Goal: Information Seeking & Learning: Learn about a topic

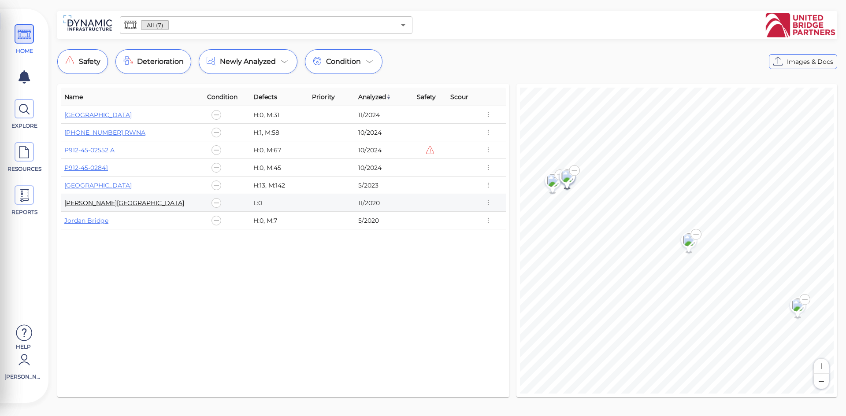
click at [87, 204] on link "[PERSON_NAME][GEOGRAPHIC_DATA]" at bounding box center [124, 203] width 120 height 8
click at [96, 169] on link "P912-45-02841" at bounding box center [86, 168] width 44 height 8
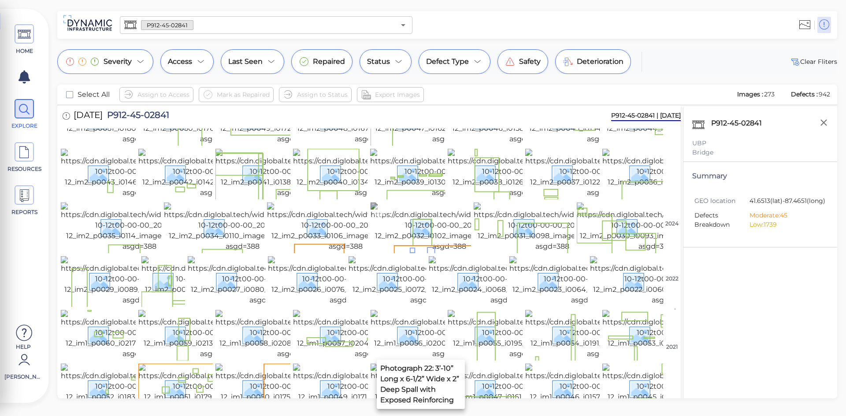
scroll to position [132, 0]
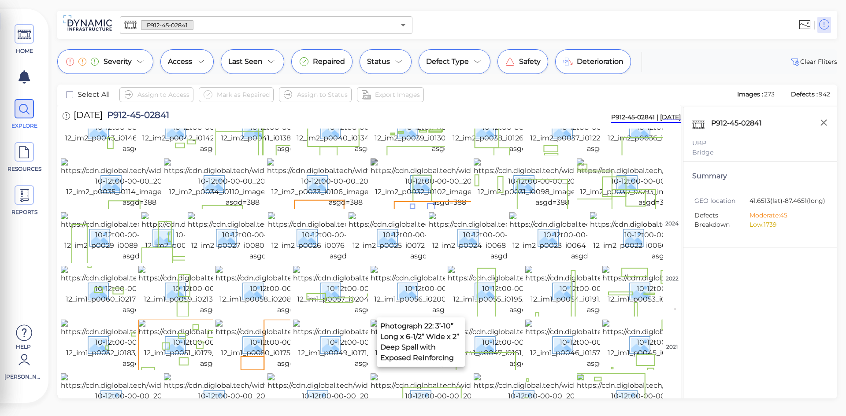
click at [434, 208] on img at bounding box center [449, 183] width 157 height 49
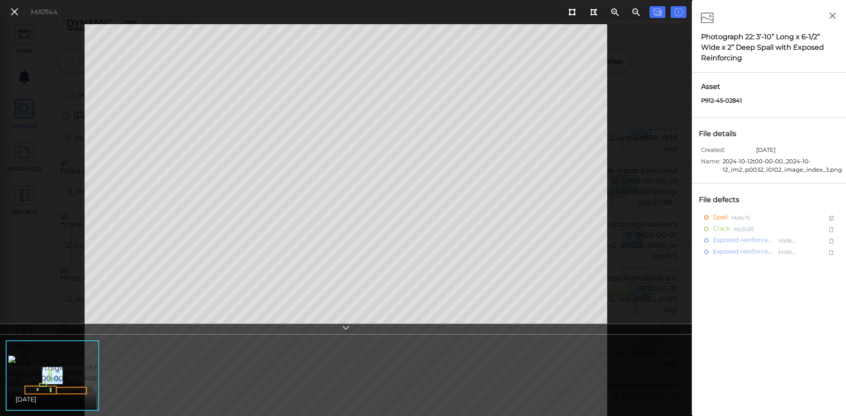
click at [348, 326] on icon at bounding box center [345, 329] width 9 height 10
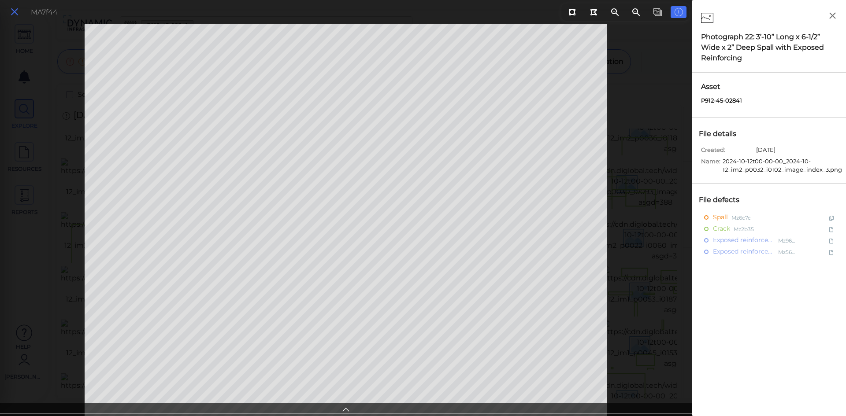
click at [10, 14] on icon at bounding box center [15, 12] width 10 height 12
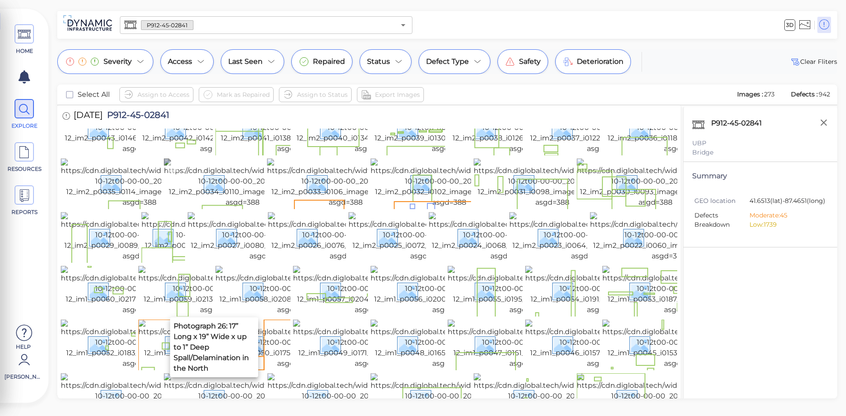
click at [241, 208] on img at bounding box center [242, 183] width 157 height 49
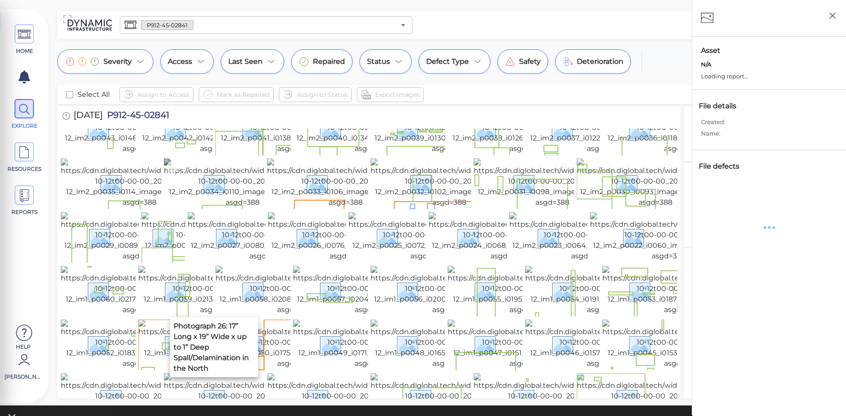
click at [240, 291] on div "HOME EXPLORE RESOURCES REPORTS Help Rick DeWitt How to My Display Settings Hide…" at bounding box center [423, 208] width 846 height 416
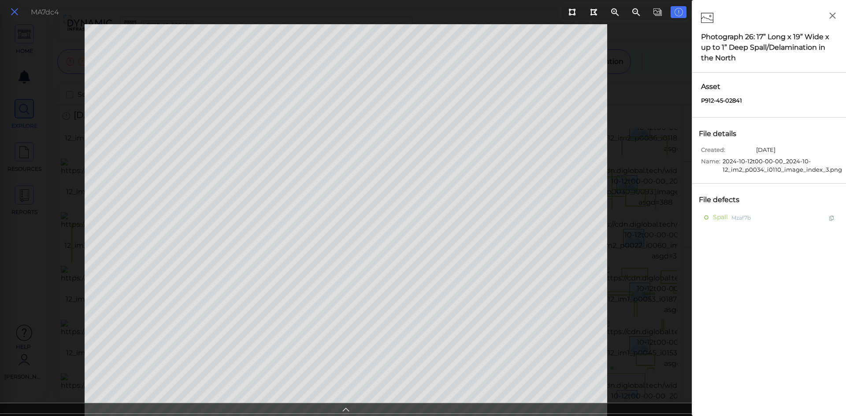
click at [13, 11] on icon at bounding box center [15, 12] width 10 height 12
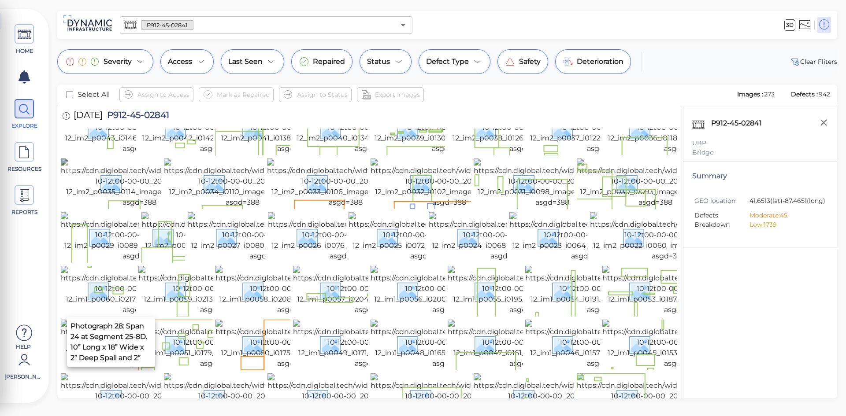
click at [85, 208] on img at bounding box center [139, 183] width 157 height 49
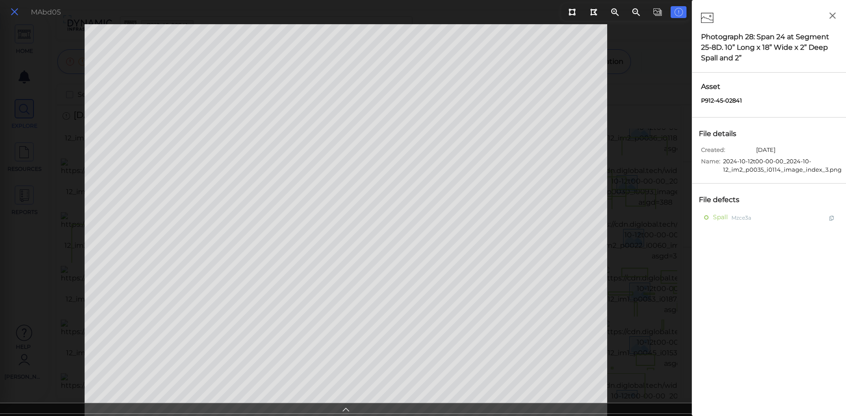
click at [16, 12] on icon at bounding box center [15, 12] width 10 height 12
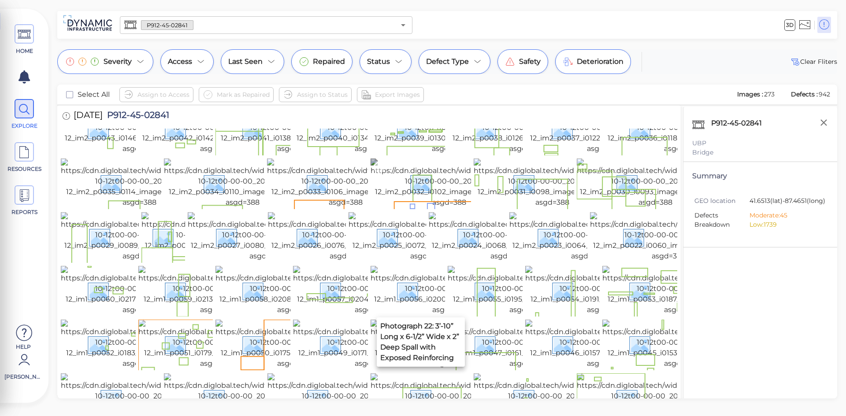
click at [444, 208] on img at bounding box center [449, 183] width 157 height 49
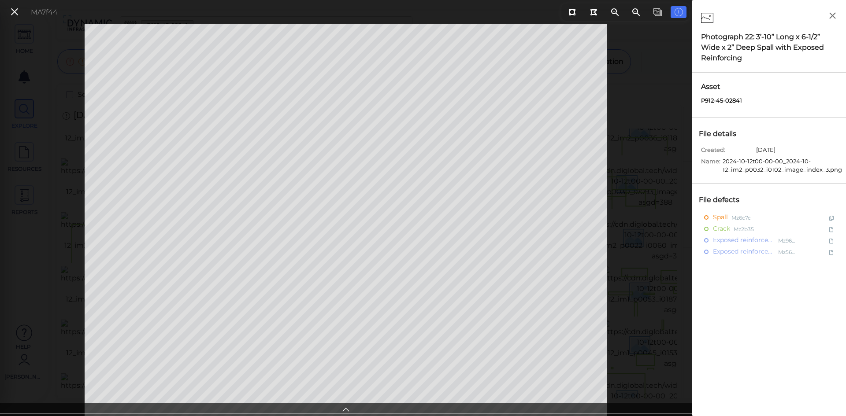
click at [20, 11] on button at bounding box center [14, 12] width 15 height 13
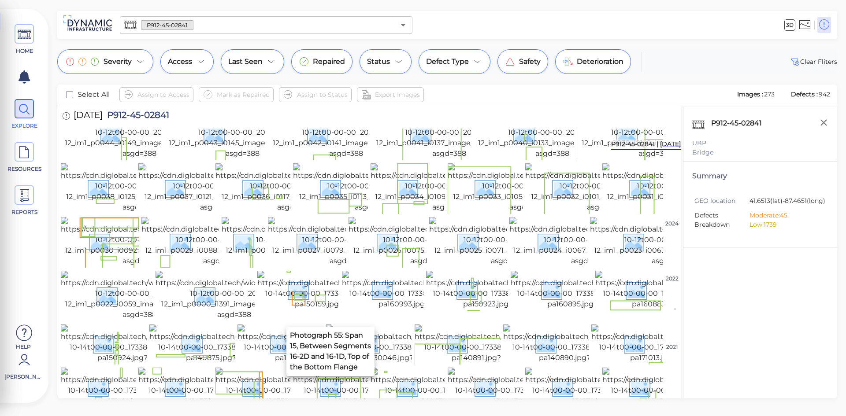
scroll to position [396, 0]
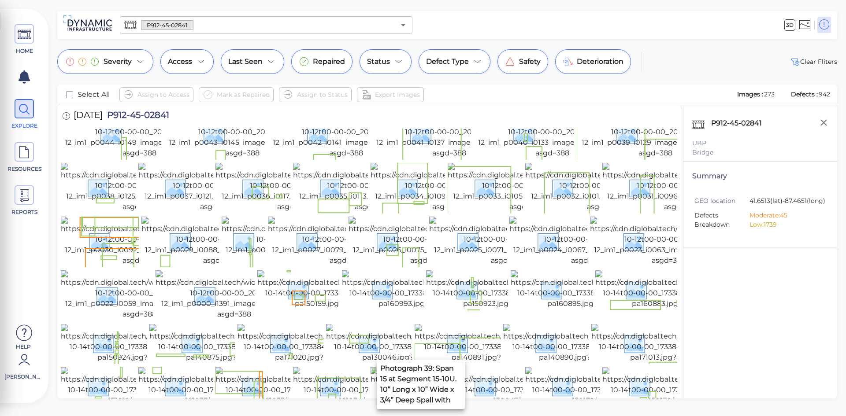
click at [388, 159] on img at bounding box center [449, 133] width 157 height 49
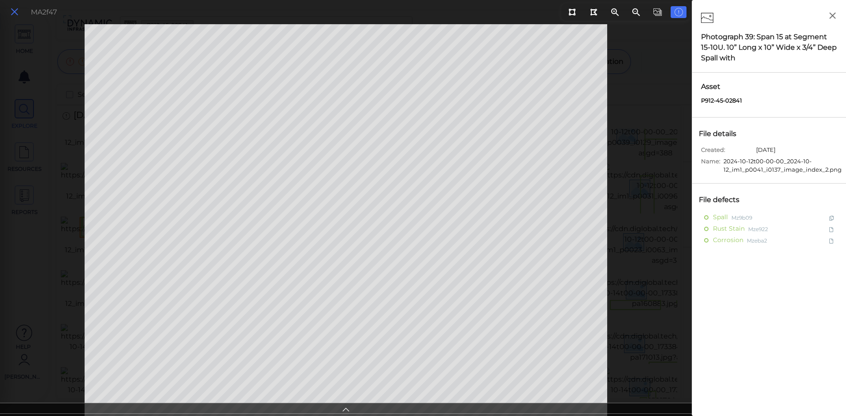
click at [14, 12] on icon at bounding box center [15, 12] width 10 height 12
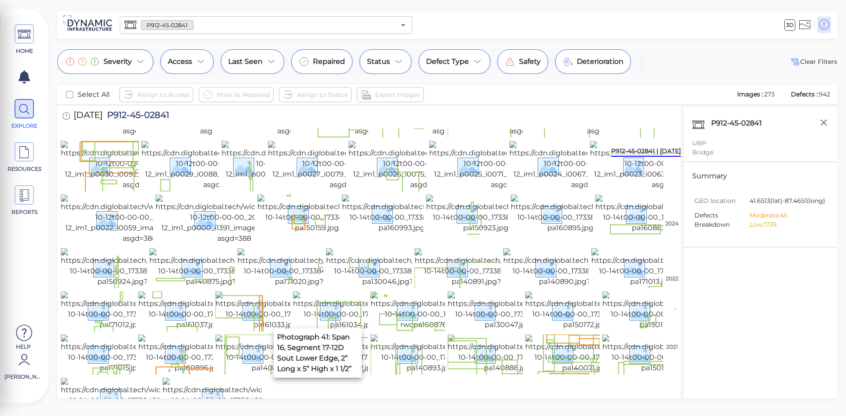
scroll to position [485, 0]
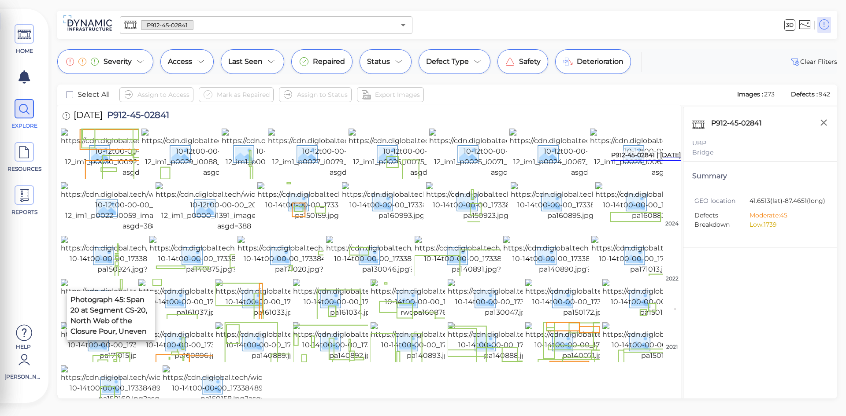
click at [132, 70] on img at bounding box center [139, 45] width 157 height 49
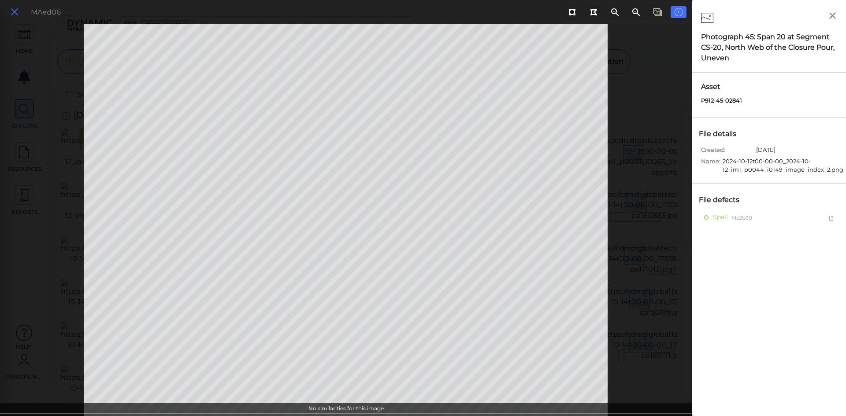
click at [15, 17] on icon at bounding box center [15, 12] width 10 height 12
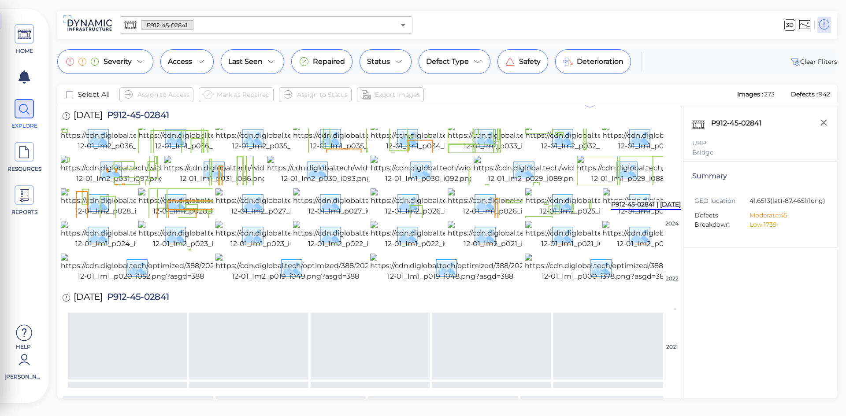
scroll to position [978, 0]
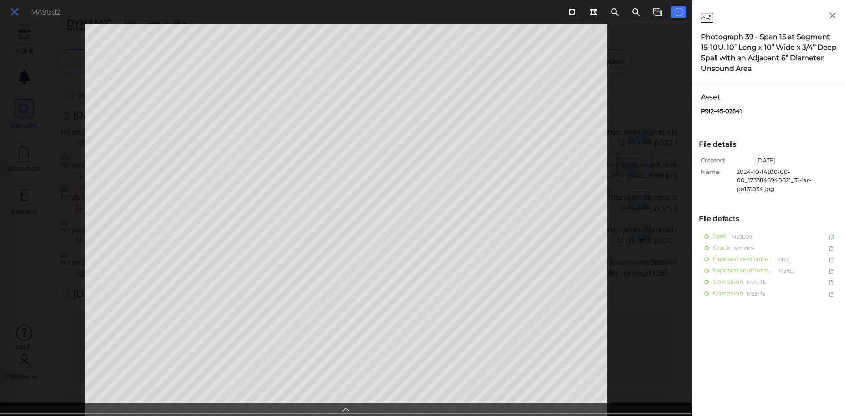
click at [16, 13] on icon at bounding box center [15, 12] width 10 height 12
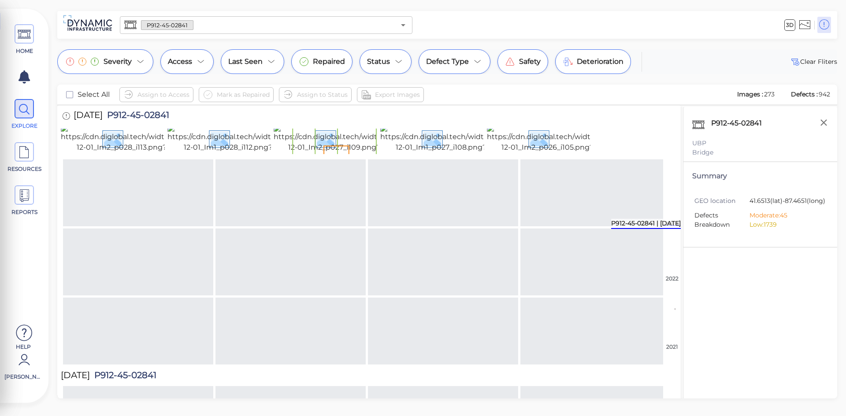
scroll to position [1286, 0]
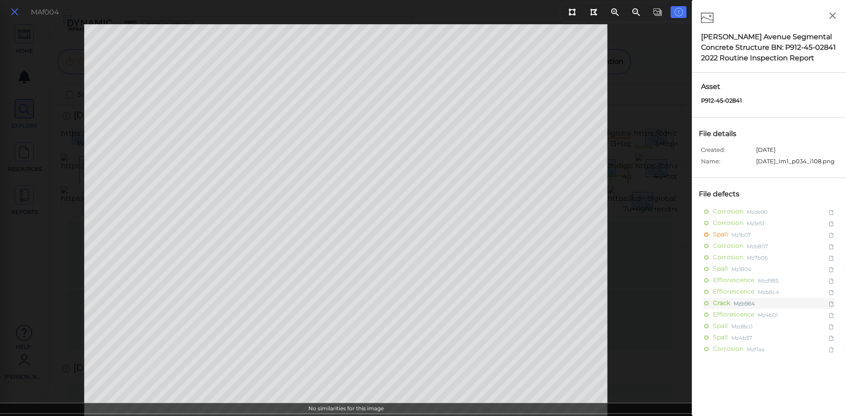
click at [16, 11] on icon at bounding box center [15, 12] width 10 height 12
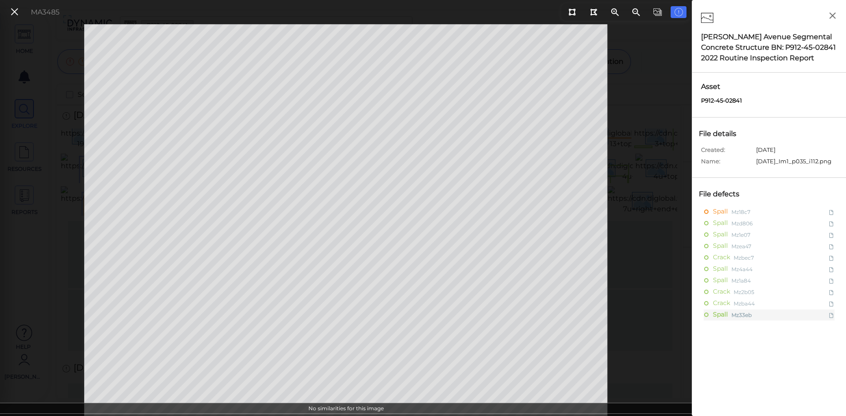
click at [19, 13] on icon at bounding box center [15, 12] width 10 height 12
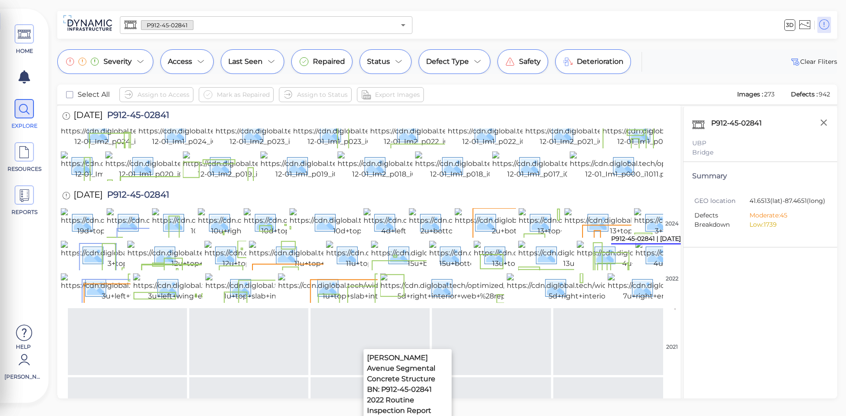
scroll to position [1338, 0]
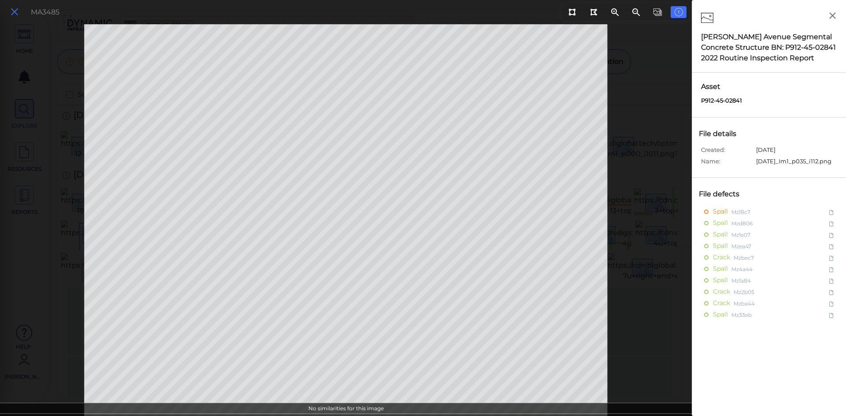
click at [16, 13] on icon at bounding box center [15, 12] width 10 height 12
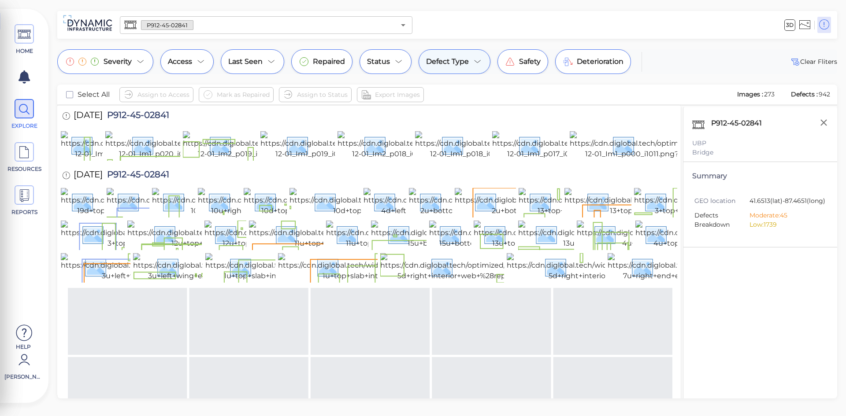
click at [472, 62] on icon at bounding box center [477, 61] width 11 height 11
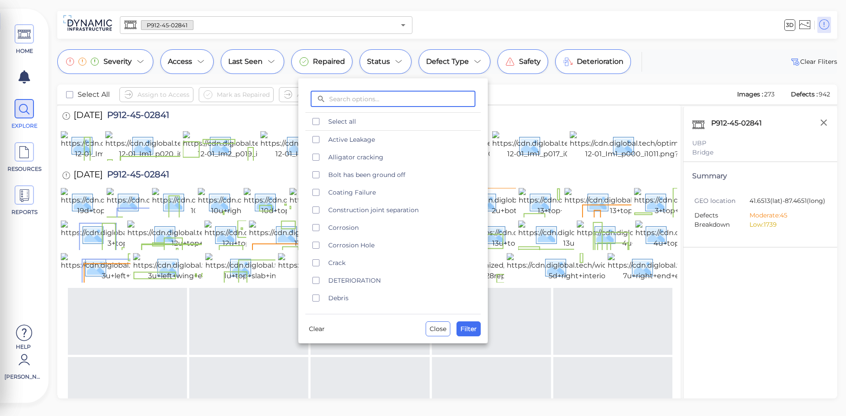
click at [263, 29] on div at bounding box center [423, 208] width 846 height 416
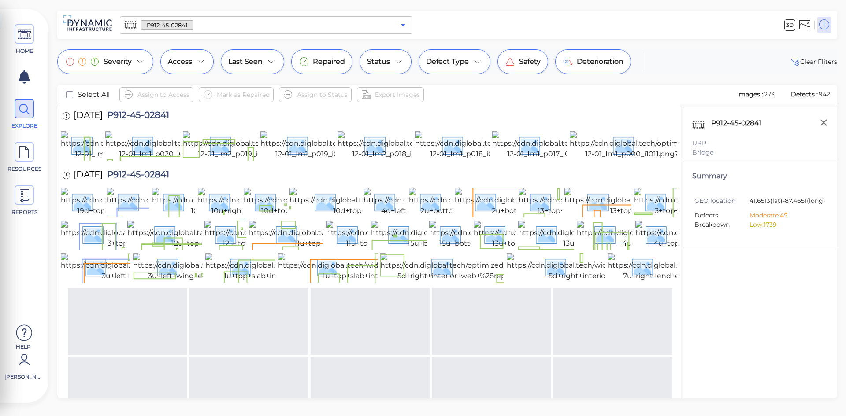
click at [400, 26] on icon "Open" at bounding box center [403, 25] width 11 height 11
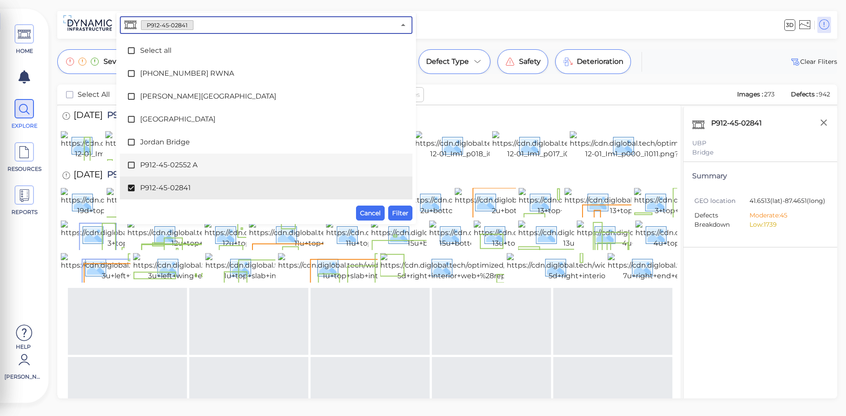
click at [133, 164] on icon at bounding box center [131, 165] width 9 height 9
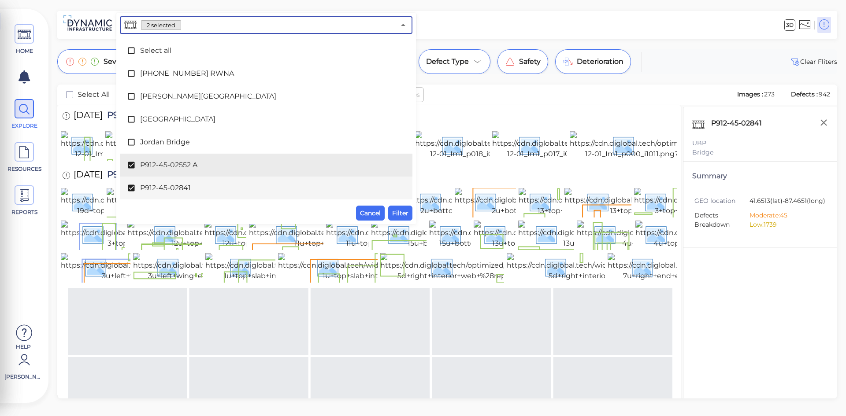
click at [135, 186] on icon at bounding box center [131, 188] width 9 height 9
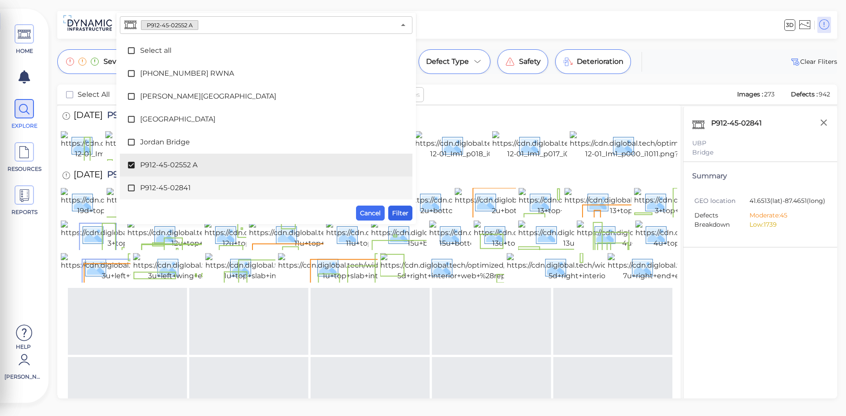
click at [393, 211] on span "Filter" at bounding box center [400, 213] width 16 height 11
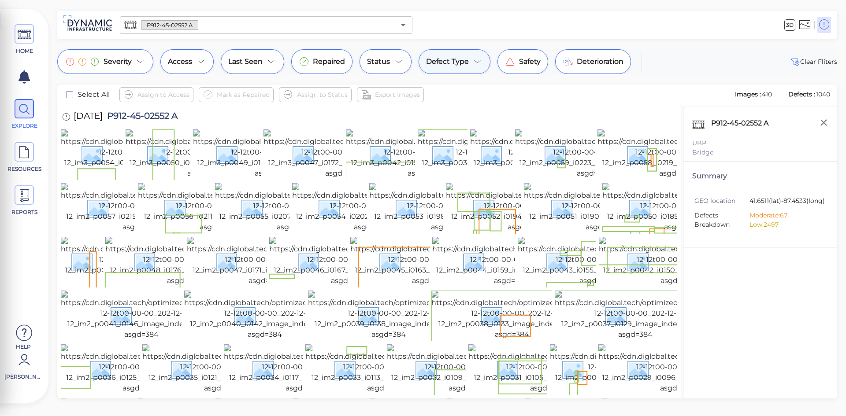
click at [472, 63] on icon at bounding box center [477, 61] width 11 height 11
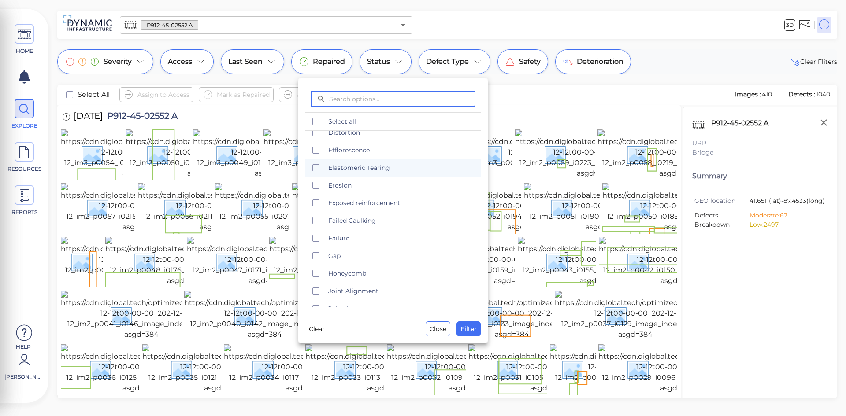
scroll to position [220, 0]
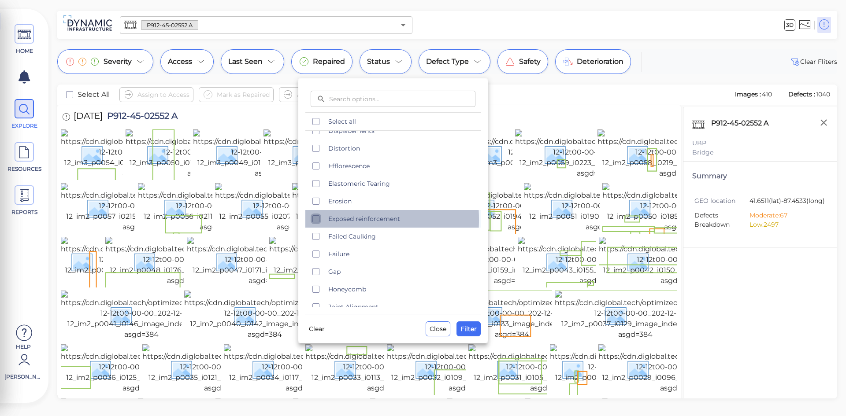
click at [315, 220] on icon "checkbox" at bounding box center [316, 219] width 11 height 11
click at [461, 326] on span "Filter" at bounding box center [468, 329] width 16 height 11
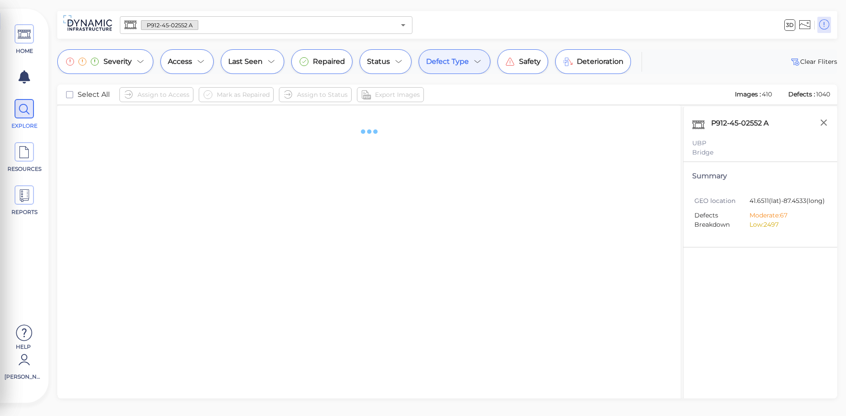
scroll to position [0, 0]
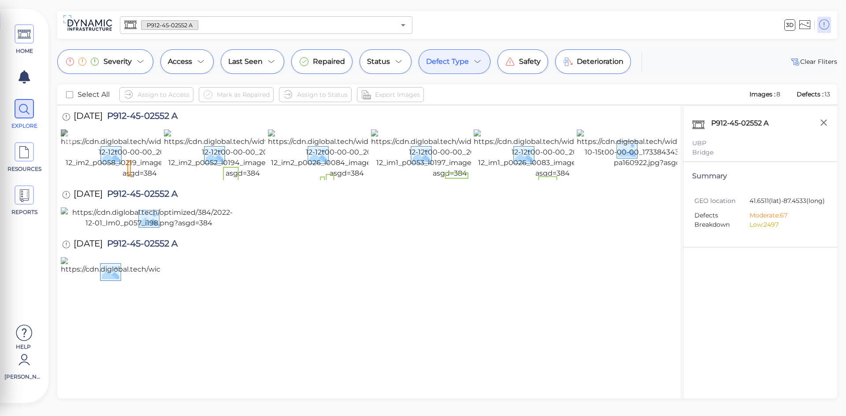
click at [131, 179] on img at bounding box center [140, 154] width 158 height 49
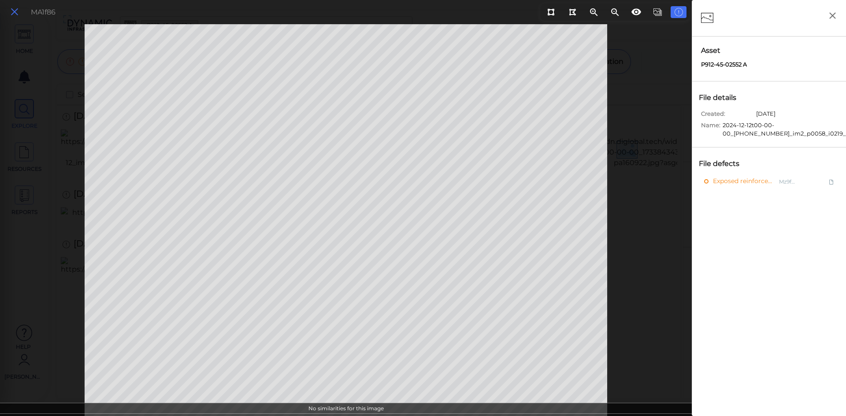
click at [16, 13] on icon at bounding box center [15, 12] width 10 height 12
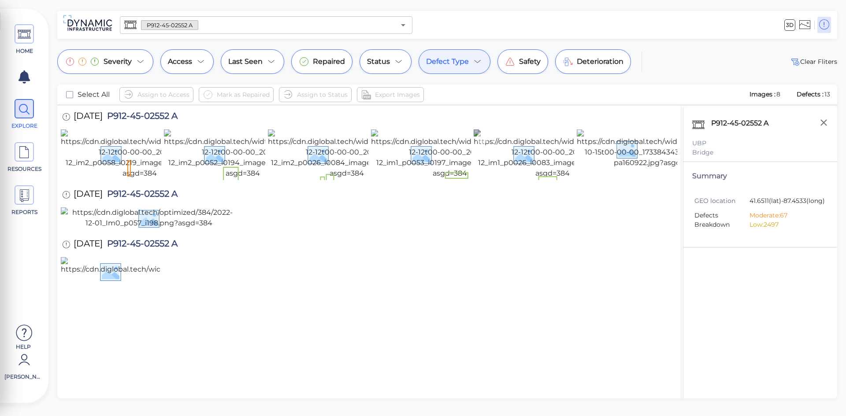
click at [498, 179] on img at bounding box center [553, 154] width 158 height 49
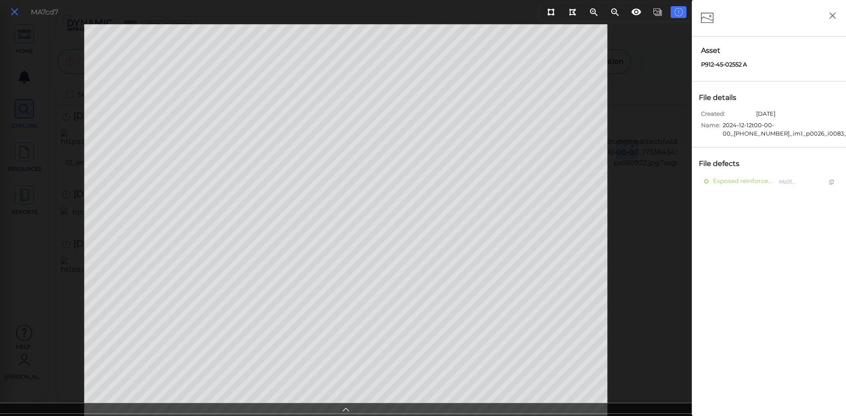
click at [14, 15] on icon at bounding box center [15, 12] width 10 height 12
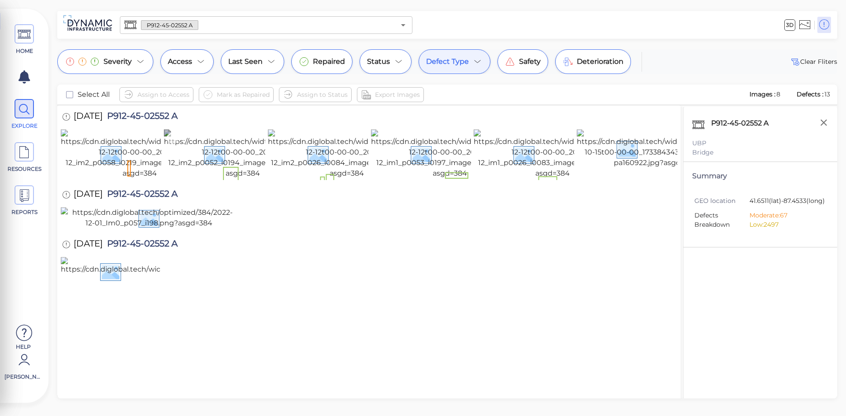
click at [229, 179] on img at bounding box center [243, 154] width 158 height 49
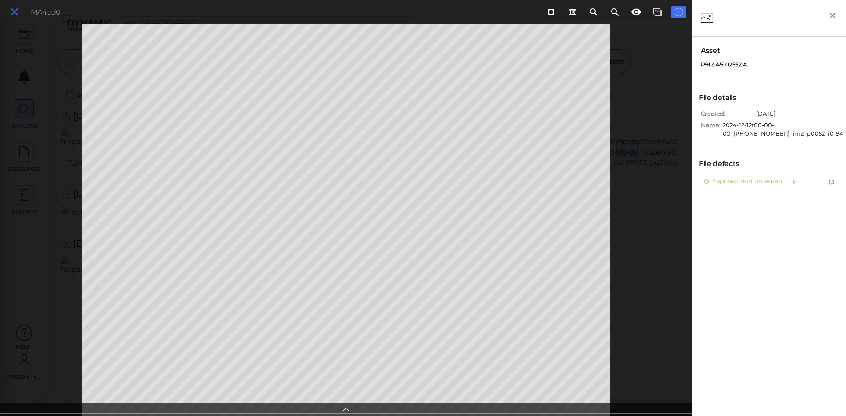
click at [18, 12] on icon at bounding box center [15, 12] width 10 height 12
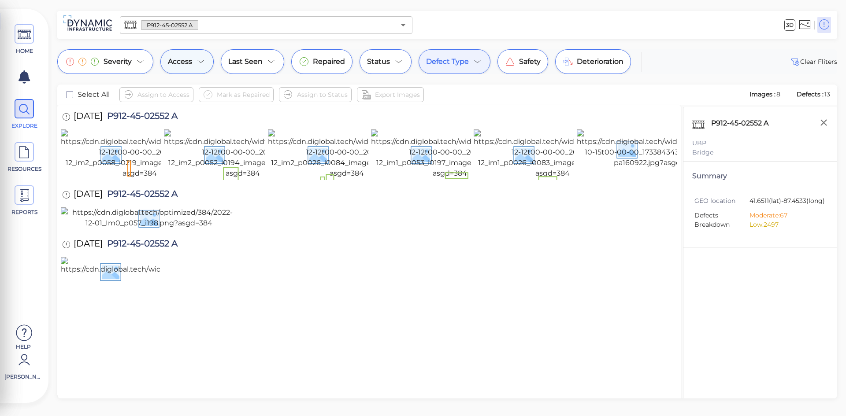
click at [200, 61] on icon at bounding box center [201, 61] width 11 height 11
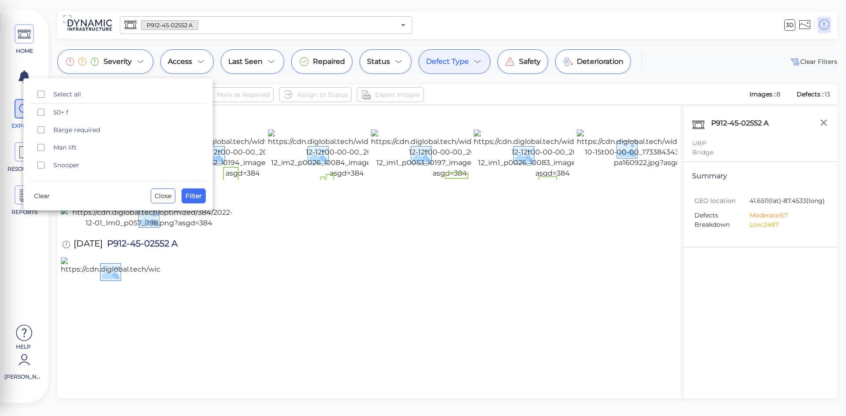
click at [314, 170] on div at bounding box center [423, 208] width 846 height 416
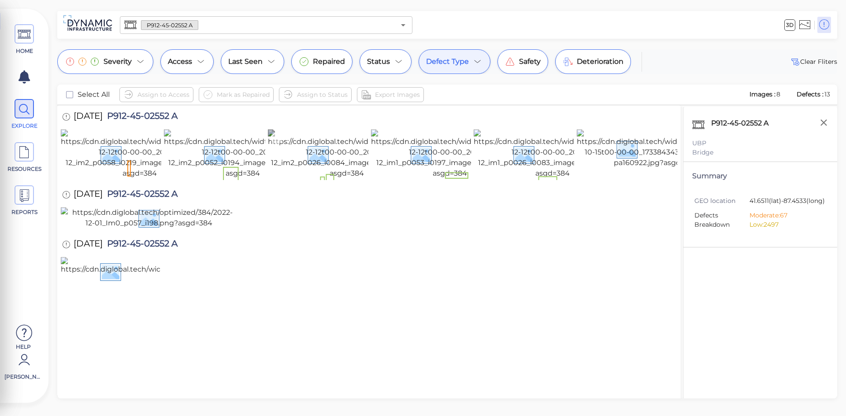
click at [306, 172] on img at bounding box center [347, 154] width 158 height 49
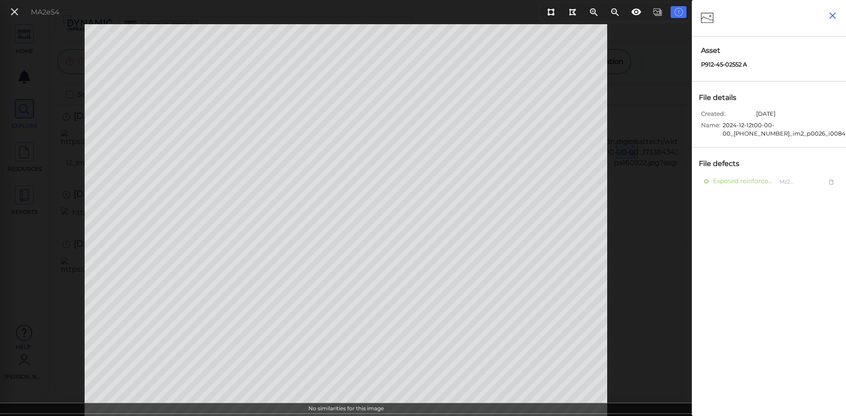
click at [831, 18] on icon "button" at bounding box center [832, 15] width 11 height 11
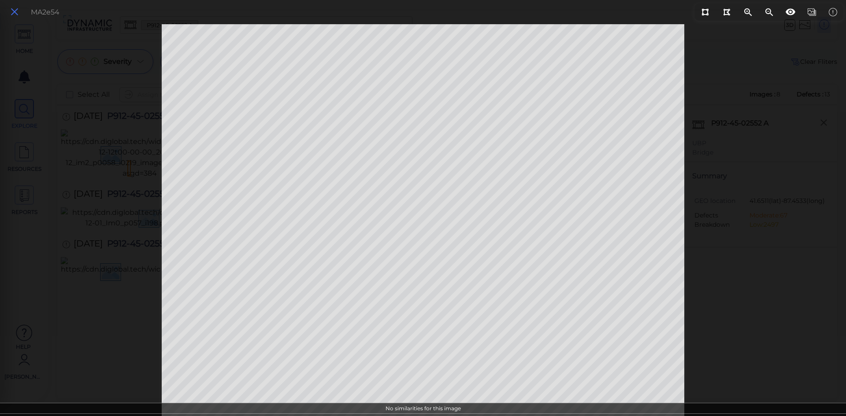
click at [13, 10] on icon at bounding box center [15, 12] width 10 height 12
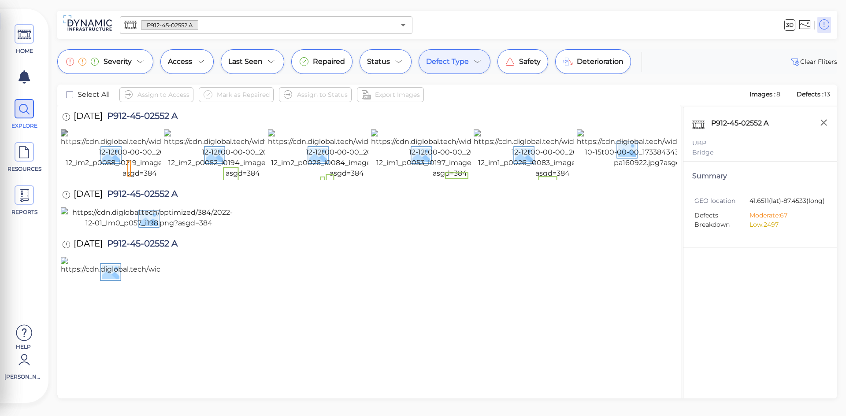
click at [102, 179] on img at bounding box center [140, 154] width 158 height 49
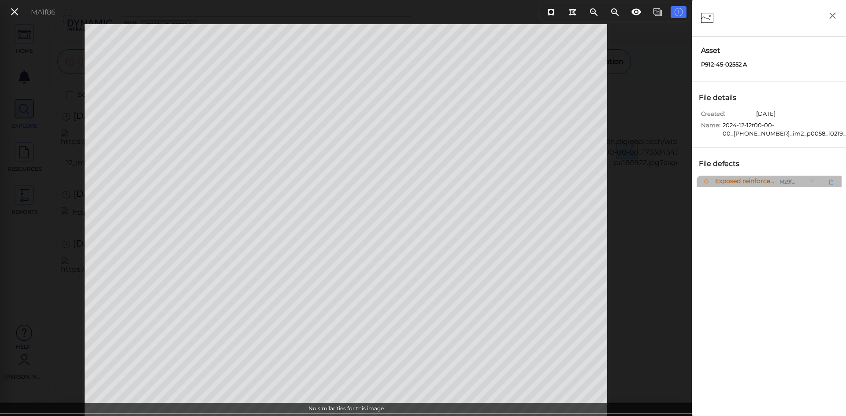
click at [751, 181] on span "Exposed reinforcement" at bounding box center [744, 181] width 63 height 11
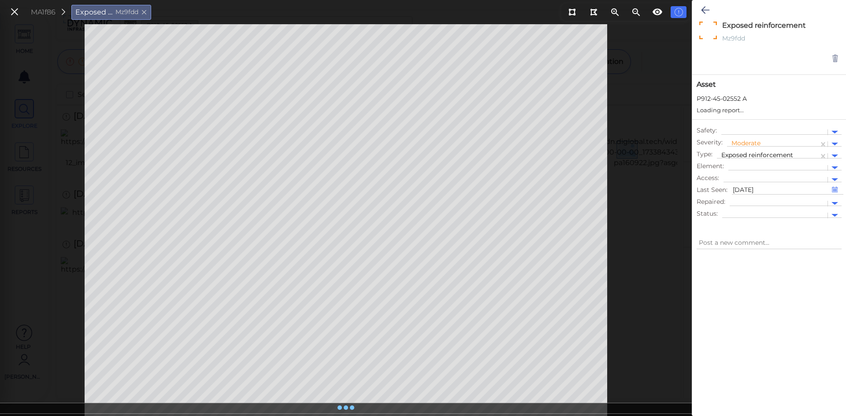
type textarea "x"
click at [17, 14] on icon at bounding box center [15, 12] width 10 height 12
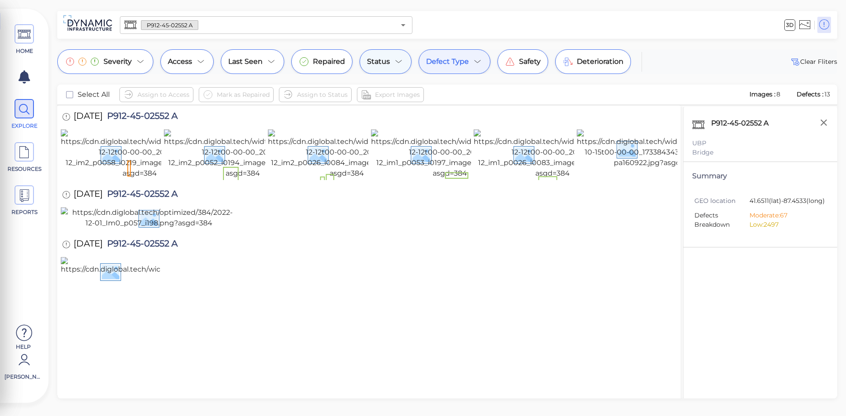
click at [388, 62] on div "Status" at bounding box center [385, 61] width 52 height 25
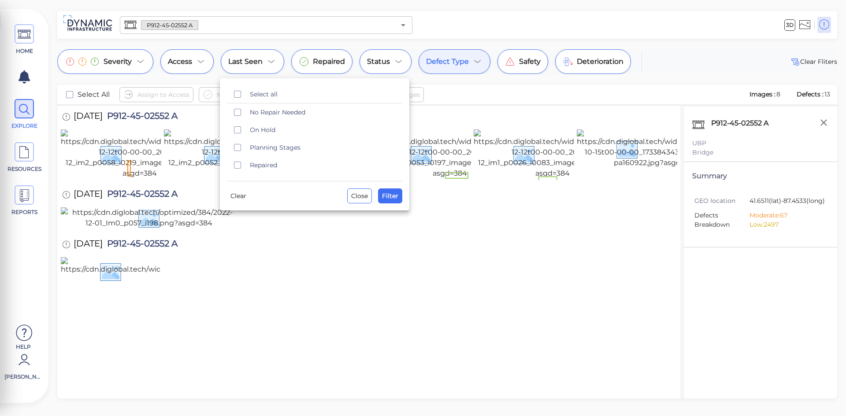
click at [326, 66] on div at bounding box center [423, 208] width 846 height 416
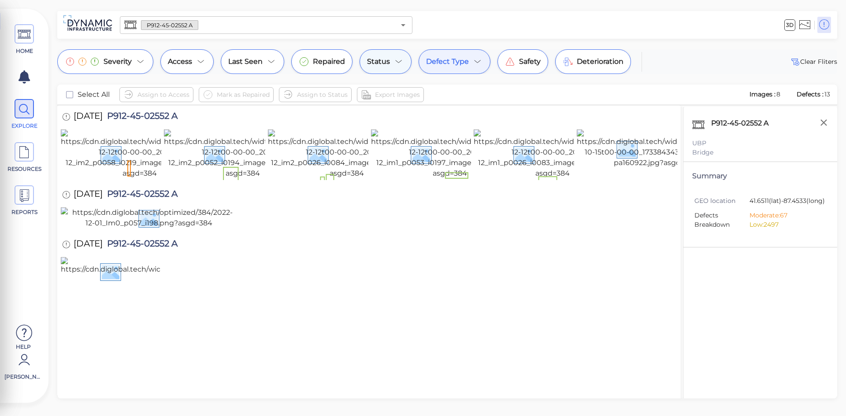
click at [393, 64] on icon at bounding box center [398, 61] width 11 height 11
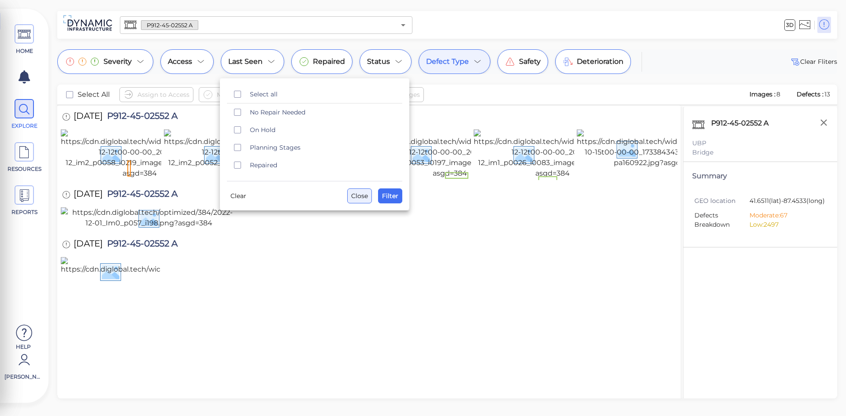
click at [366, 200] on span "Close" at bounding box center [359, 196] width 17 height 11
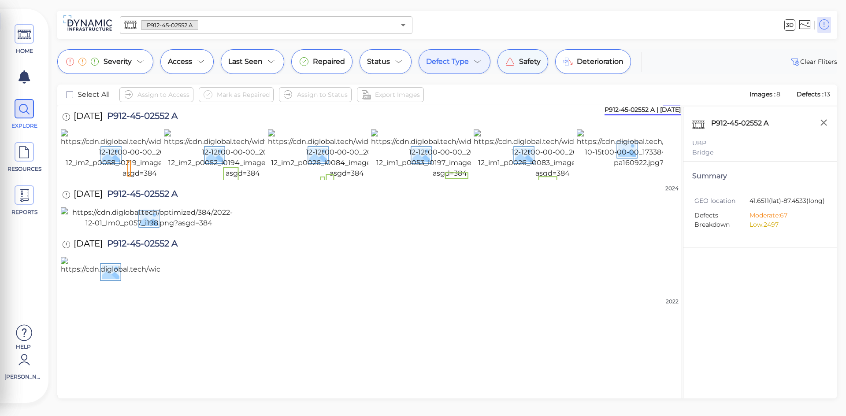
click at [522, 65] on span "Safety" at bounding box center [530, 61] width 22 height 11
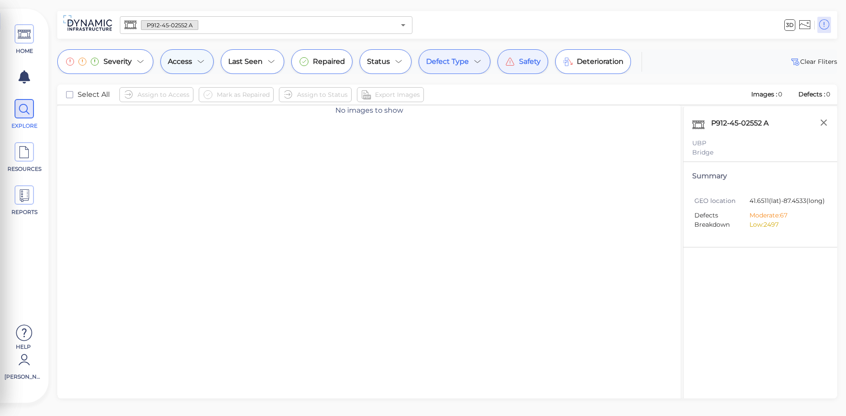
click at [203, 63] on icon at bounding box center [201, 61] width 11 height 11
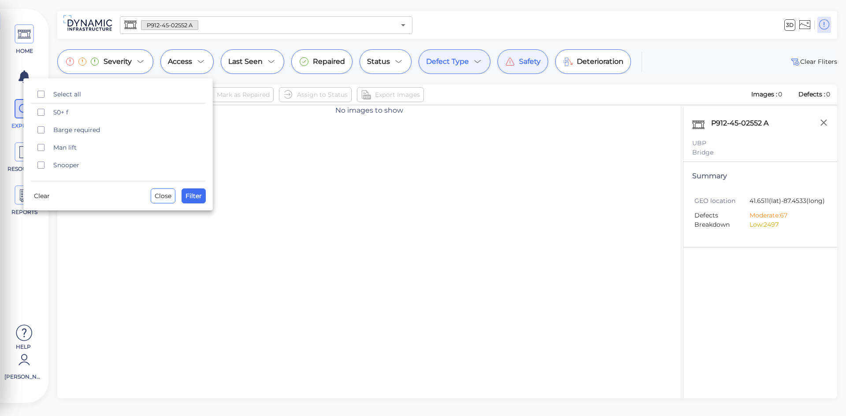
click at [272, 63] on div at bounding box center [423, 208] width 846 height 416
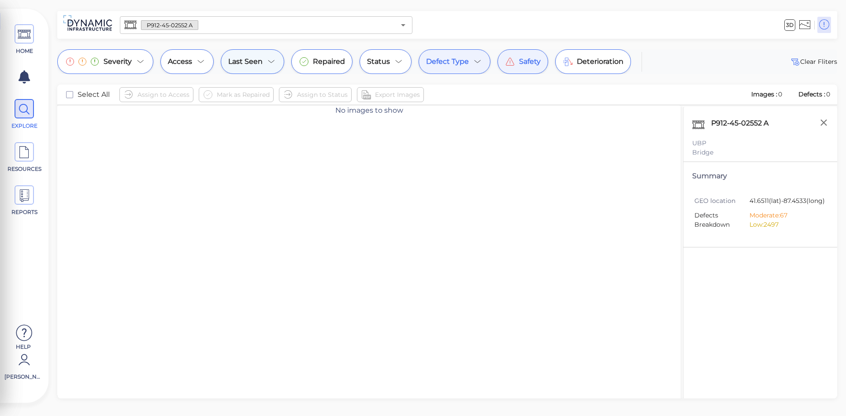
click at [267, 63] on icon at bounding box center [271, 61] width 11 height 11
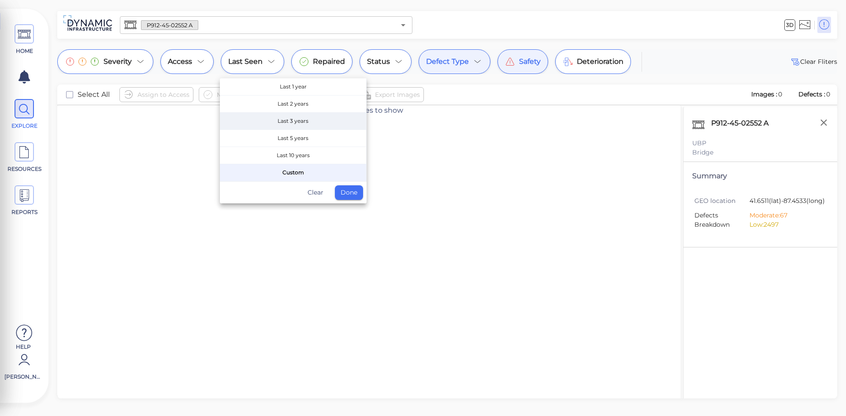
click at [309, 119] on span "Last 3 years" at bounding box center [293, 121] width 146 height 17
click at [352, 193] on button "Done" at bounding box center [349, 192] width 28 height 15
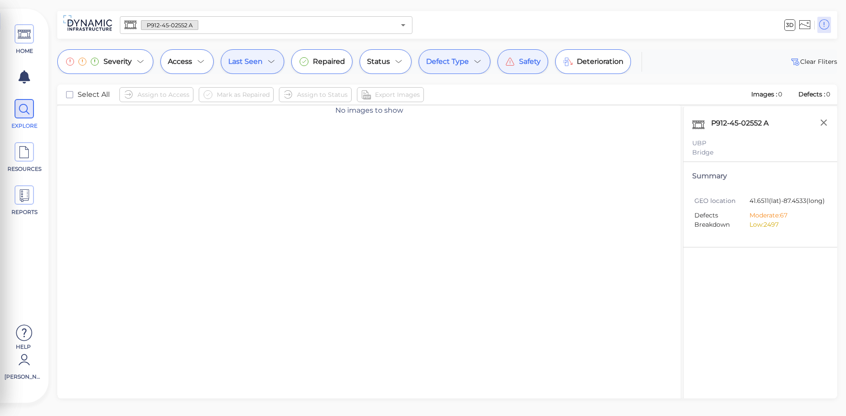
click at [244, 59] on span "Last Seen" at bounding box center [245, 61] width 34 height 11
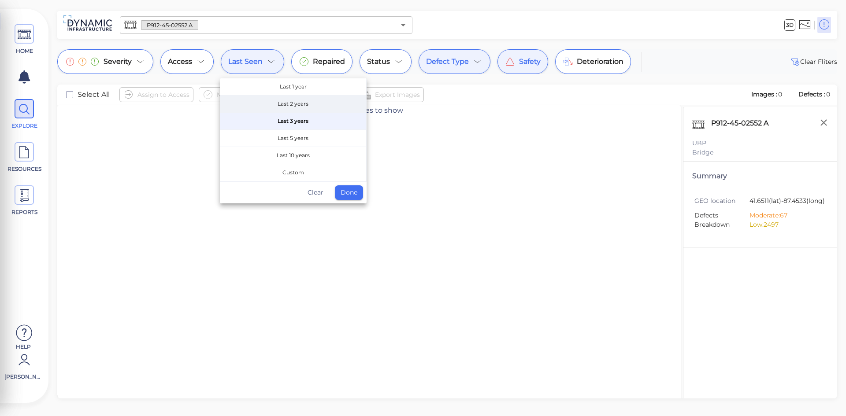
click at [287, 106] on span "Last 2 years" at bounding box center [293, 104] width 146 height 17
click at [339, 196] on button "Done" at bounding box center [349, 192] width 28 height 15
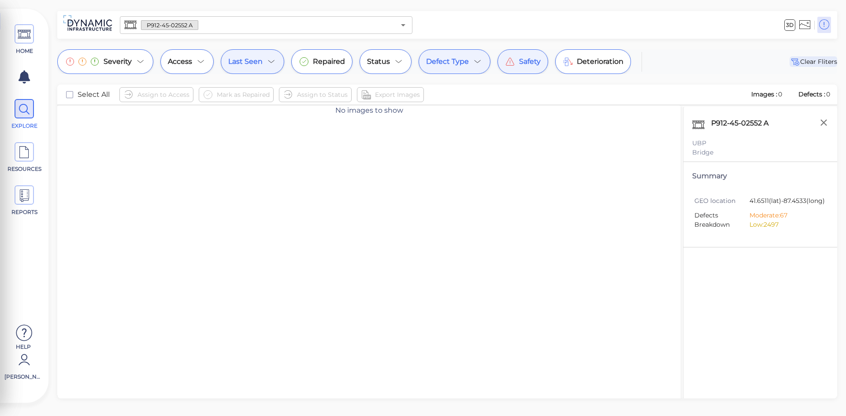
click at [806, 63] on span "Clear Fliters" at bounding box center [813, 61] width 48 height 11
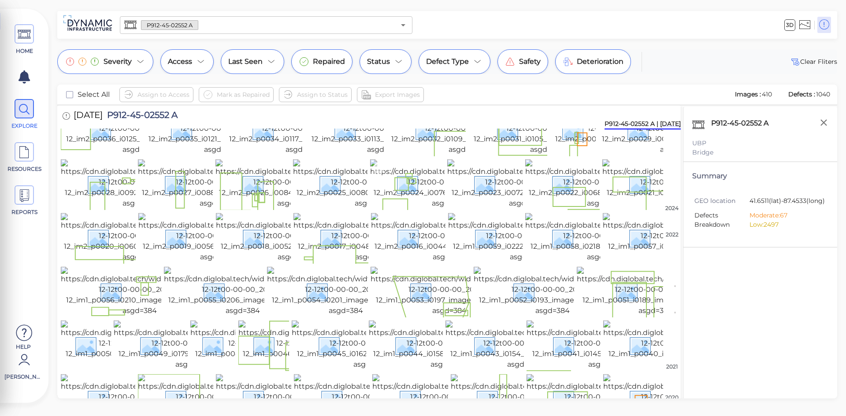
scroll to position [308, 0]
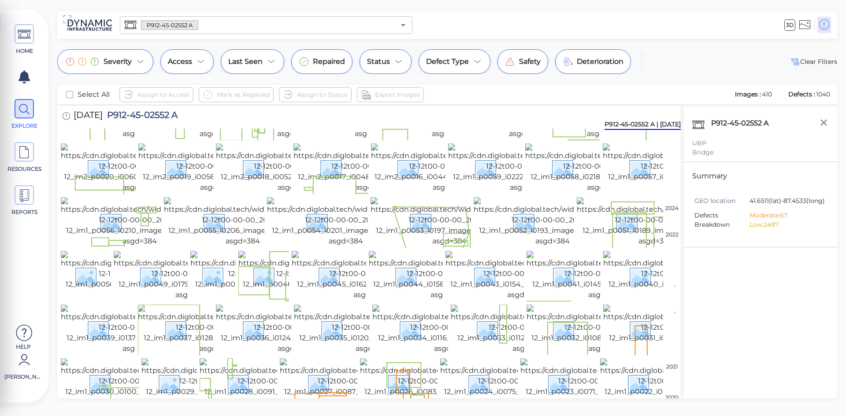
click at [123, 139] on img at bounding box center [140, 114] width 158 height 49
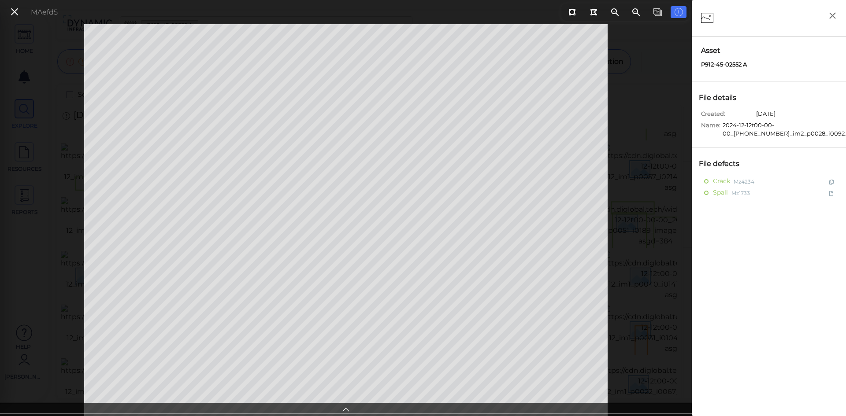
click at [347, 411] on icon at bounding box center [345, 409] width 9 height 10
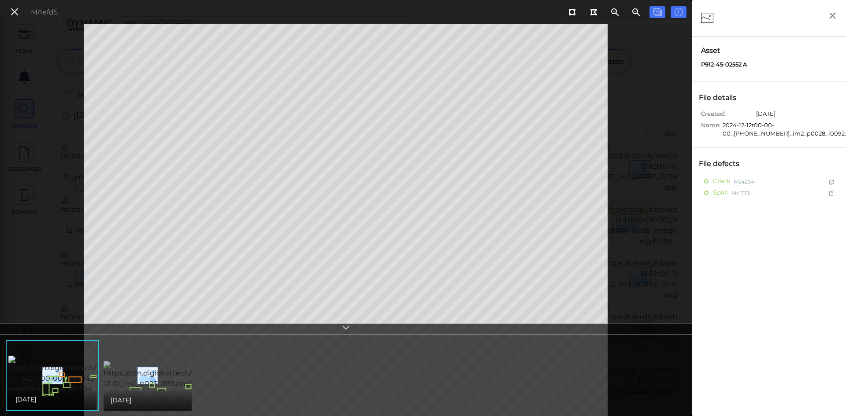
click at [164, 385] on img at bounding box center [182, 375] width 156 height 28
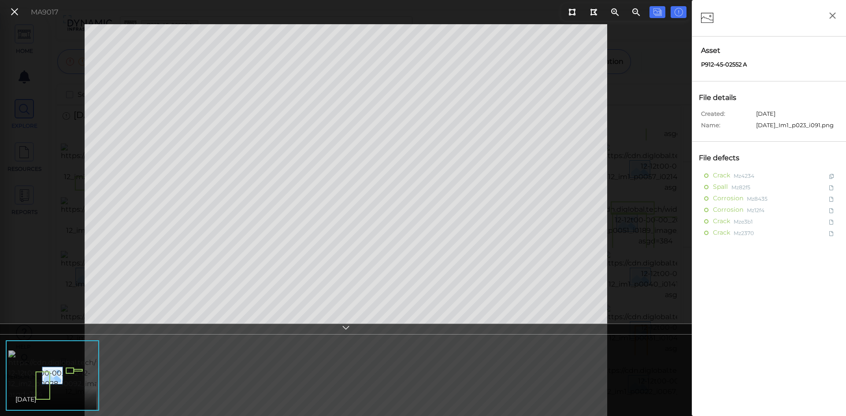
click at [67, 389] on img at bounding box center [87, 375] width 158 height 49
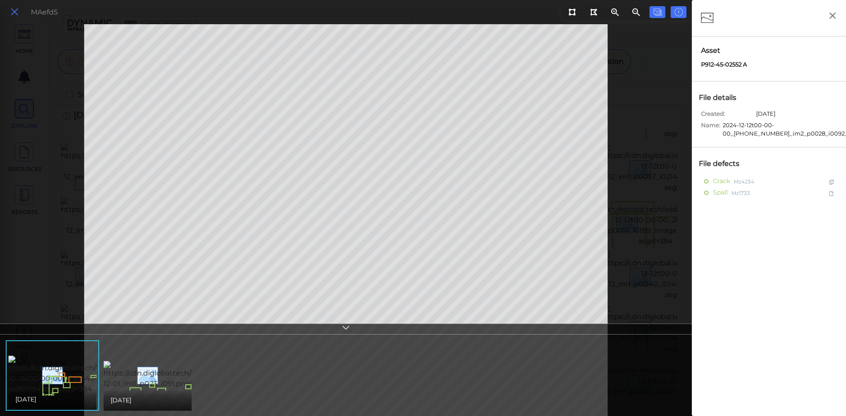
click at [18, 11] on icon at bounding box center [15, 12] width 10 height 12
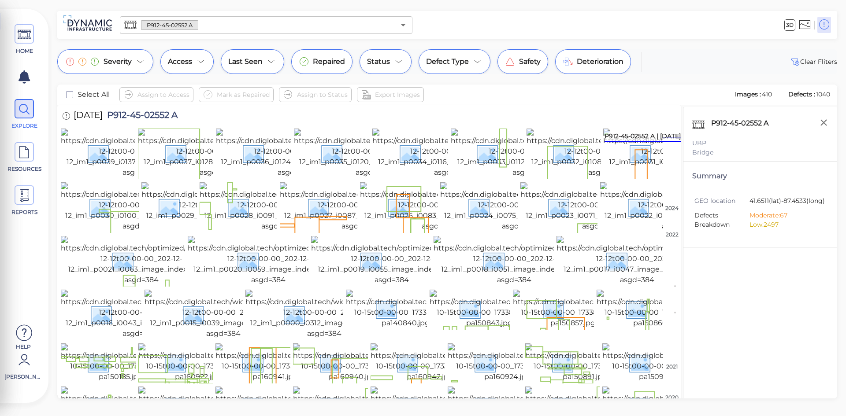
scroll to position [529, 0]
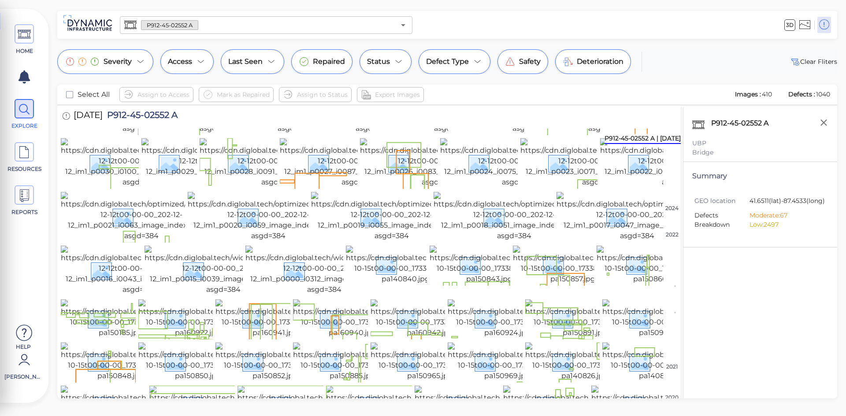
click at [543, 26] on img at bounding box center [553, 1] width 158 height 49
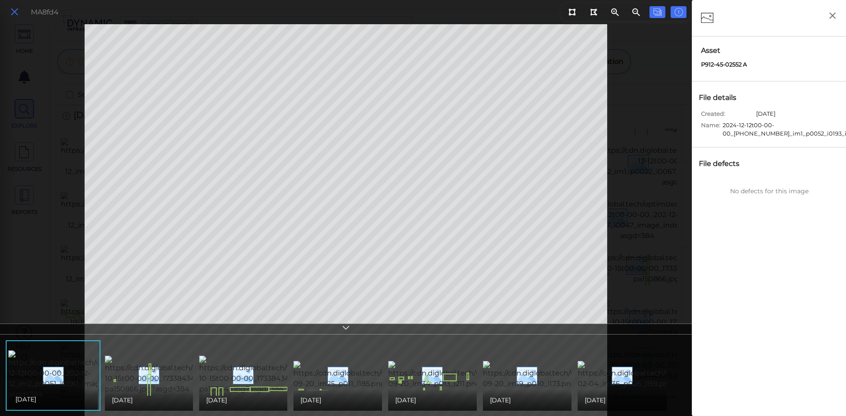
click at [11, 13] on icon at bounding box center [15, 12] width 10 height 12
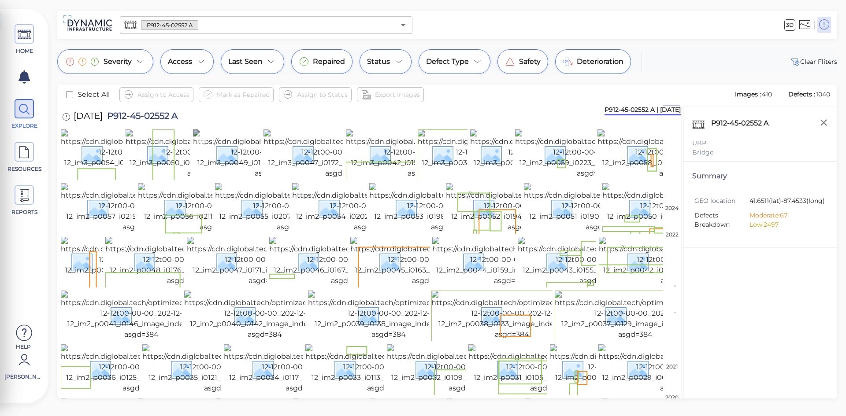
click at [219, 157] on img at bounding box center [272, 154] width 158 height 49
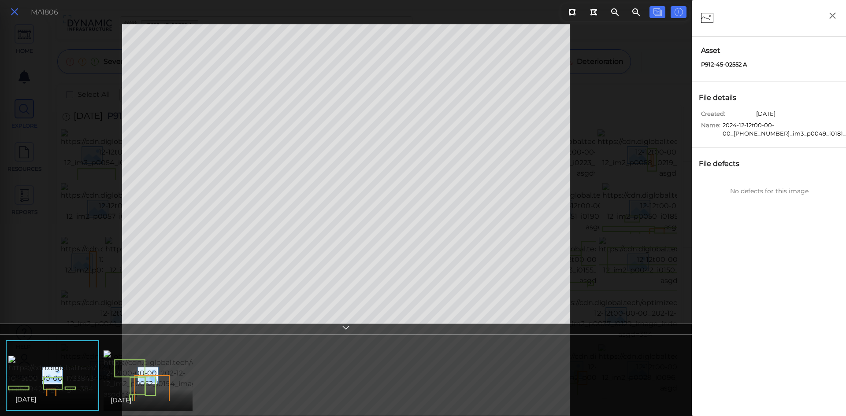
click at [16, 13] on icon at bounding box center [15, 12] width 10 height 12
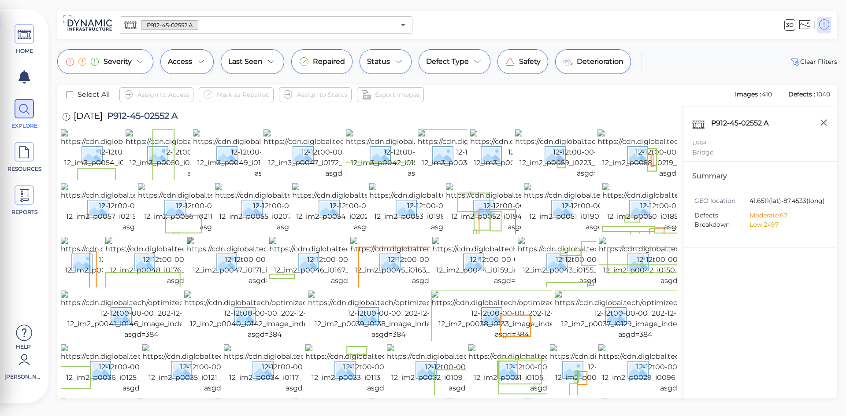
click at [238, 286] on img at bounding box center [266, 261] width 158 height 49
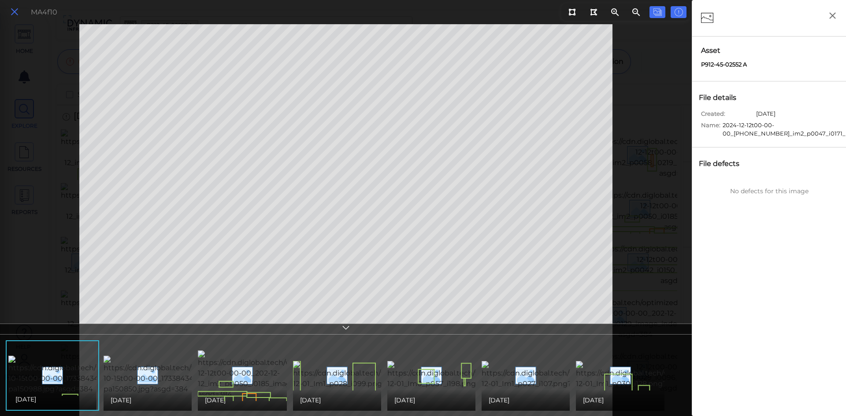
click at [15, 14] on icon at bounding box center [15, 12] width 10 height 12
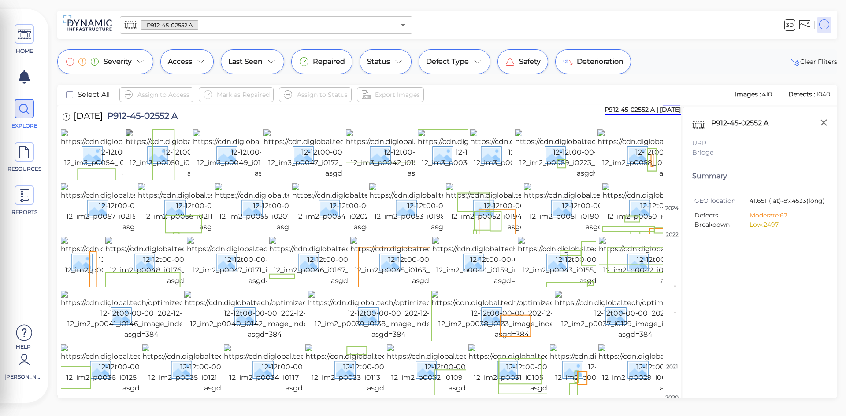
click at [164, 156] on img at bounding box center [205, 154] width 158 height 49
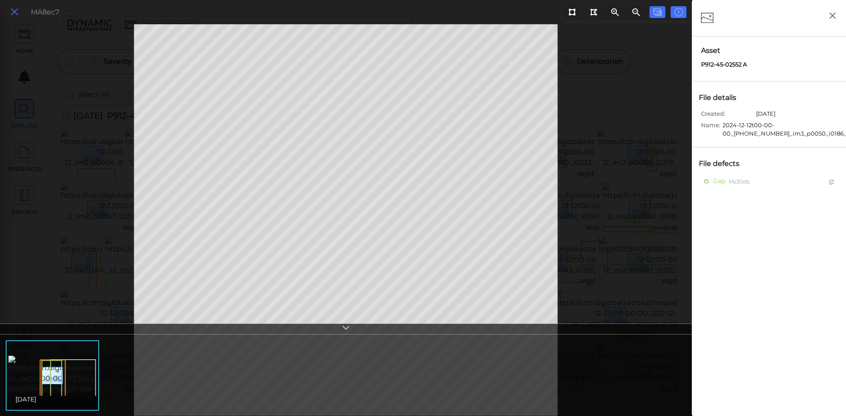
click at [15, 12] on icon at bounding box center [15, 12] width 10 height 12
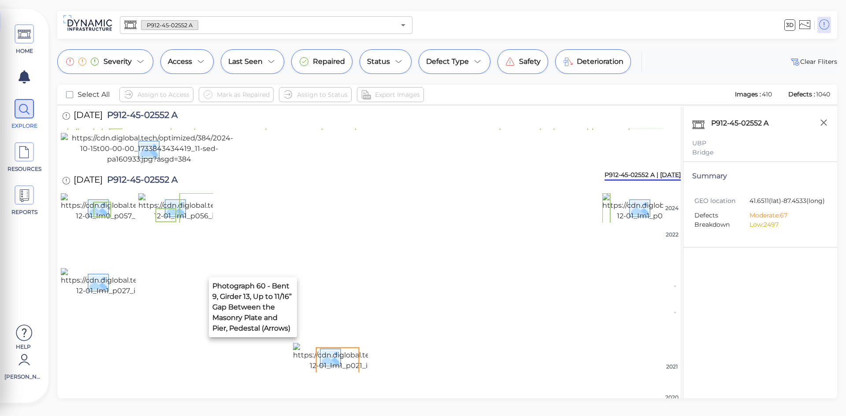
scroll to position [1083, 0]
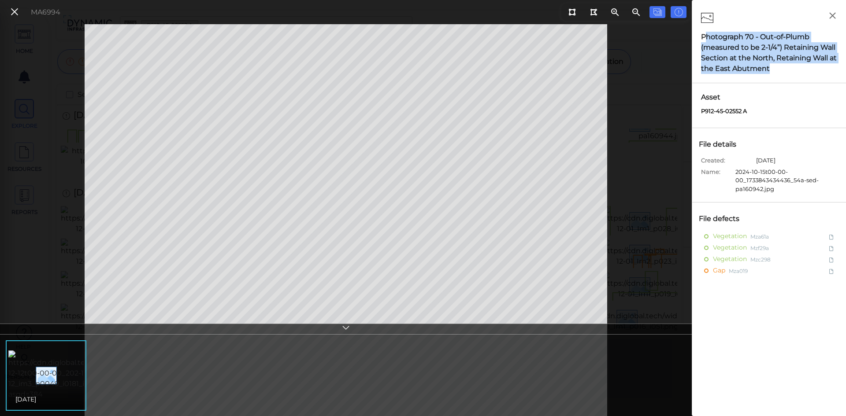
drag, startPoint x: 704, startPoint y: 35, endPoint x: 781, endPoint y: 68, distance: 83.7
click at [781, 68] on div "Photograph 70 - Out-of-Plumb (measured to be 2-1/4”) Retaining Wall Section at …" at bounding box center [769, 53] width 136 height 42
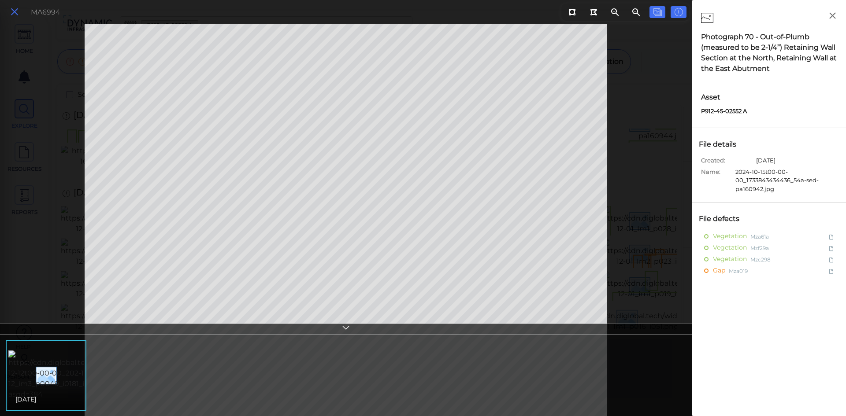
click at [19, 12] on icon at bounding box center [15, 12] width 10 height 12
